Goal: Task Accomplishment & Management: Use online tool/utility

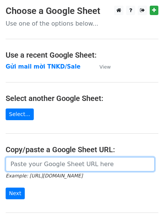
click at [57, 162] on input "url" at bounding box center [80, 164] width 149 height 14
paste input "[URL][DOMAIN_NAME][PERSON_NAME]"
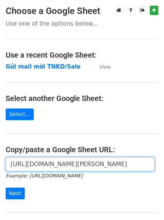
scroll to position [77, 0]
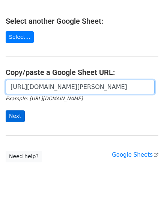
type input "[URL][DOMAIN_NAME][PERSON_NAME]"
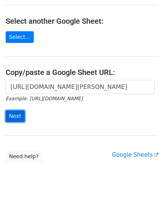
click at [11, 117] on input "Next" at bounding box center [15, 116] width 19 height 12
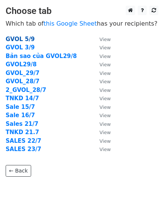
click at [21, 39] on strong "GVOL 5/9" at bounding box center [20, 39] width 29 height 7
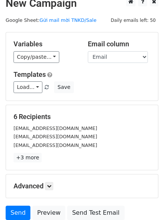
scroll to position [7, 0]
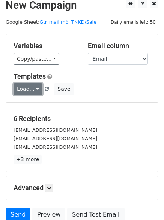
click at [28, 88] on link "Load..." at bounding box center [28, 89] width 29 height 12
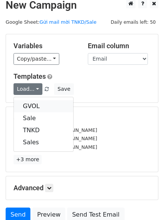
click at [32, 102] on link "GVOL" at bounding box center [43, 106] width 59 height 12
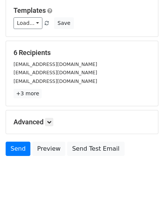
scroll to position [72, 0]
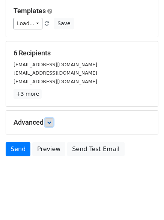
click at [50, 122] on icon at bounding box center [49, 122] width 5 height 5
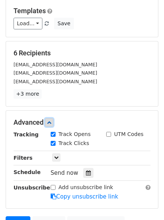
click at [50, 122] on icon at bounding box center [49, 122] width 5 height 5
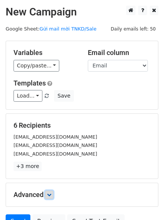
scroll to position [73, 0]
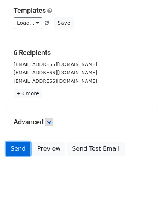
click at [18, 151] on link "Send" at bounding box center [18, 148] width 25 height 14
